Goal: Task Accomplishment & Management: Use online tool/utility

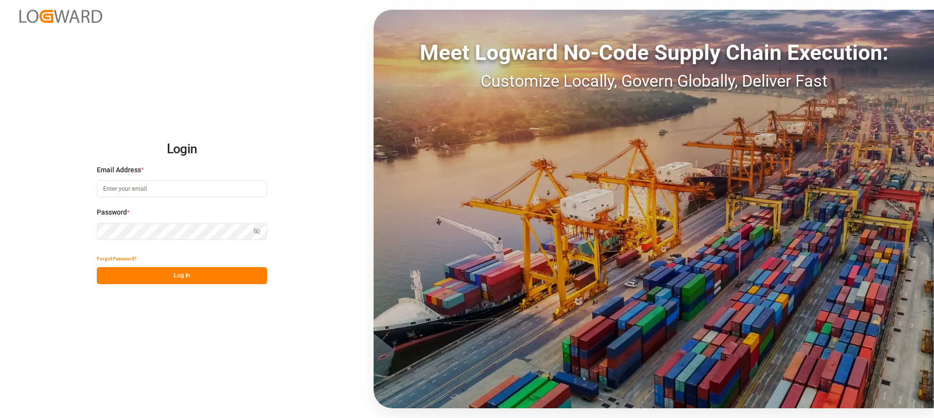
type input "[PERSON_NAME][EMAIL_ADDRESS][PERSON_NAME][DOMAIN_NAME]"
click at [253, 274] on button "Log In" at bounding box center [182, 275] width 170 height 17
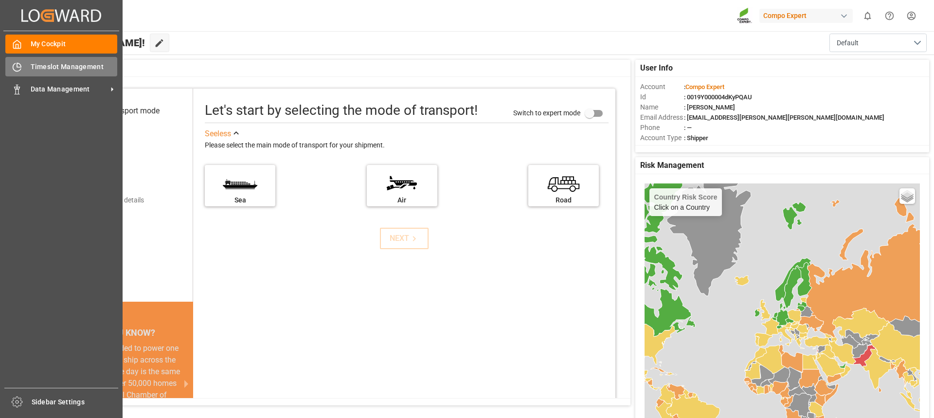
click at [24, 73] on div "Timeslot Management Timeslot Management" at bounding box center [61, 66] width 112 height 19
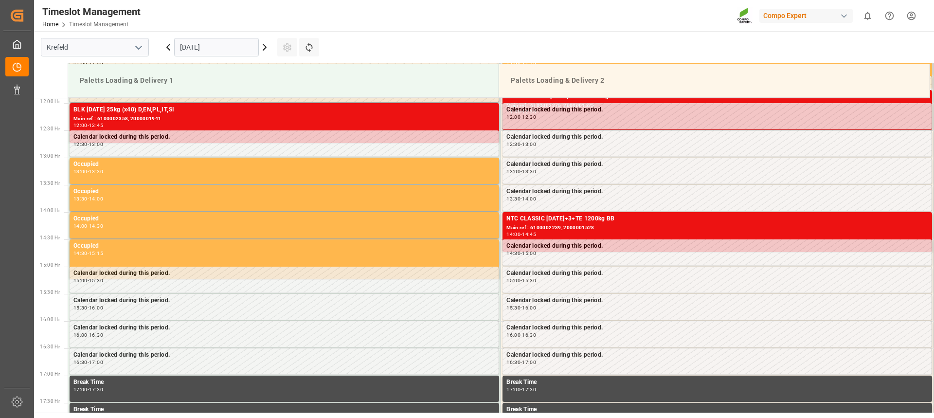
scroll to position [521, 0]
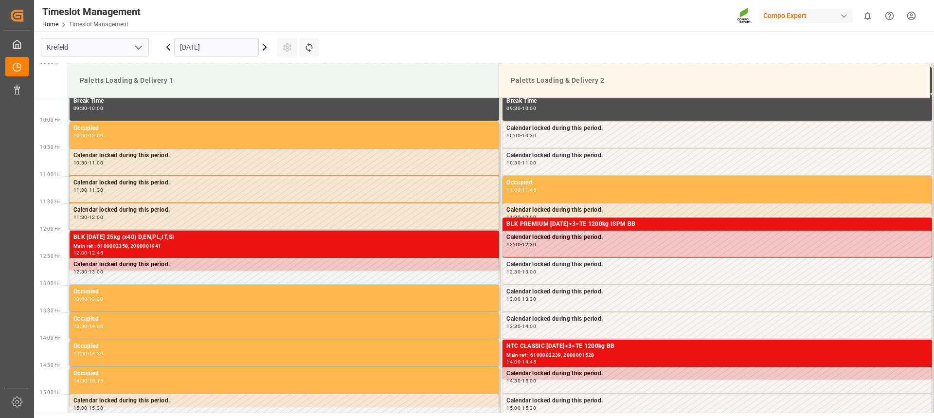
click at [262, 44] on icon at bounding box center [265, 47] width 12 height 12
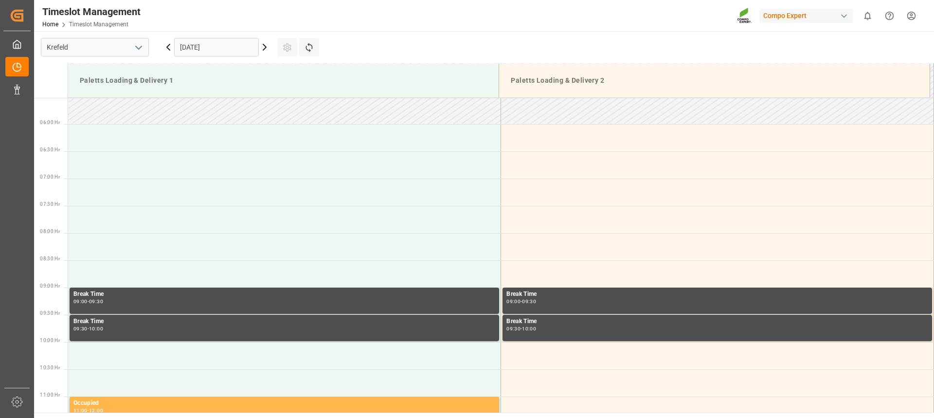
scroll to position [278, 0]
